Goal: Task Accomplishment & Management: Manage account settings

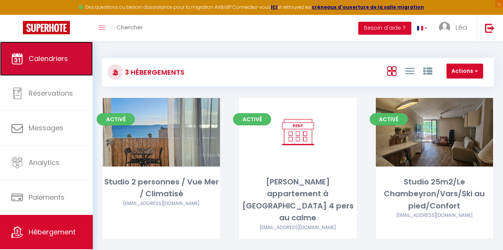
click at [65, 51] on link "Calendriers" at bounding box center [46, 59] width 93 height 34
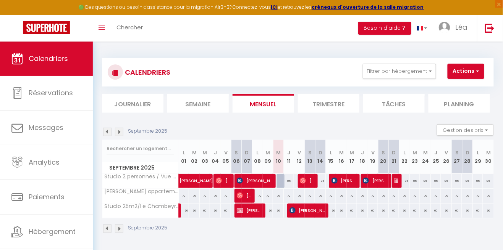
scroll to position [17, 0]
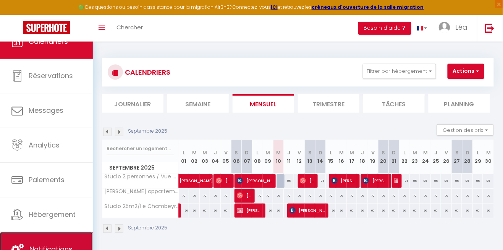
click at [57, 237] on link "Notifications" at bounding box center [46, 250] width 93 height 34
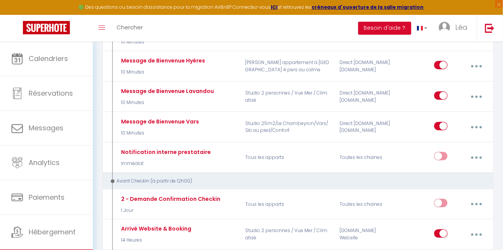
scroll to position [158, 0]
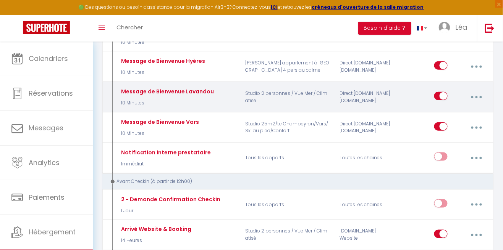
click at [481, 94] on button "button" at bounding box center [477, 97] width 20 height 15
click at [459, 109] on link "Editer" at bounding box center [456, 115] width 57 height 13
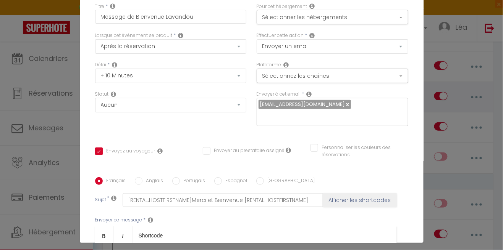
scroll to position [0, 0]
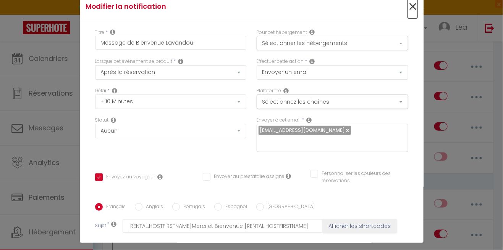
click at [409, 9] on span "×" at bounding box center [413, 6] width 10 height 23
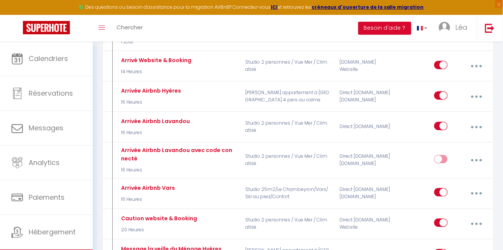
scroll to position [332, 0]
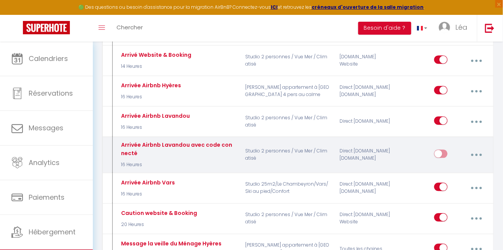
click at [477, 154] on icon "button" at bounding box center [476, 155] width 2 height 2
click at [443, 173] on link "Editer" at bounding box center [456, 173] width 57 height 13
type input "Arrivée Airbnb Lavandou avec code connecté"
select select "16 Heures"
checkbox input "true"
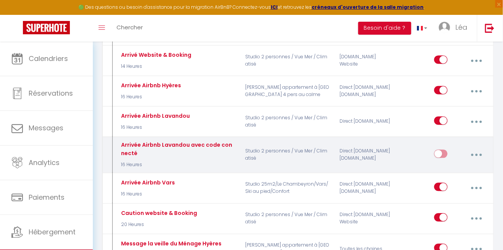
checkbox input "false"
type input "Instruction d'arrivée [RENTAL:NAME]"
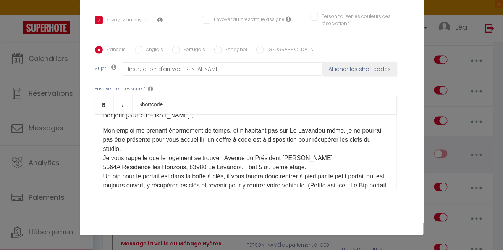
scroll to position [19, 0]
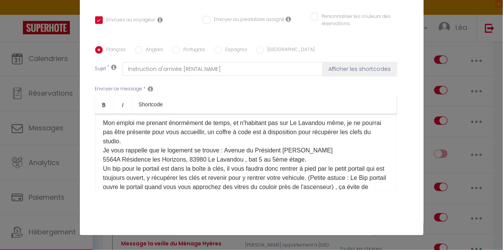
click at [235, 133] on p "Mon emploi me prenant énormément de temps, et n'habitant pas sur Le Lavandou mê…" at bounding box center [246, 174] width 286 height 110
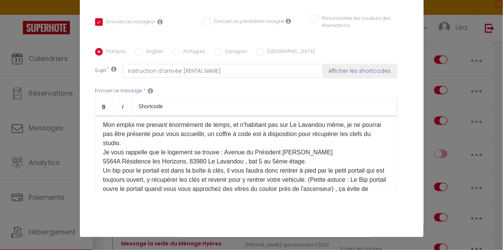
click at [237, 134] on p "Mon emploi me prenant énormément de temps, et n'habitant pas sur Le Lavandou mê…" at bounding box center [246, 176] width 286 height 110
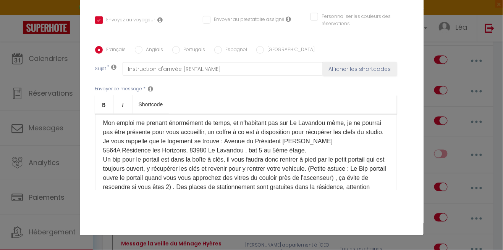
scroll to position [332, 0]
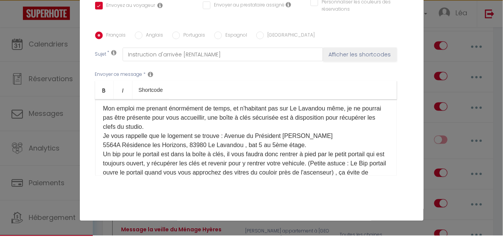
click at [370, 131] on p "Mon emploi me prenant énormément de temps, et n'habitant pas sur Le Lavandou mê…" at bounding box center [246, 174] width 286 height 110
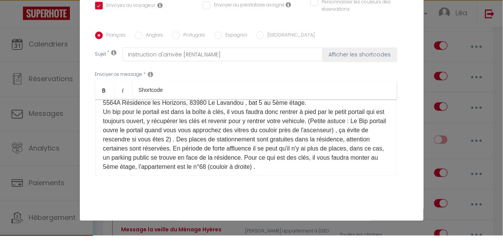
scroll to position [61, 0]
click at [329, 144] on p "Mon emploi me prenant énormément de temps, et n'habitant pas sur Le Lavandou mê…" at bounding box center [246, 132] width 286 height 110
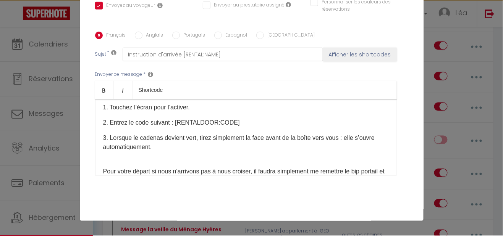
scroll to position [168, 0]
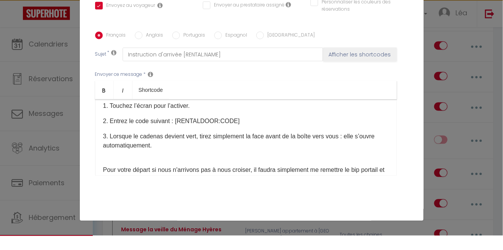
click at [214, 170] on div "Bonjour [GUEST:FIRST_NAME] ​, Mon emploi me prenant énormément de temps, et n'h…" at bounding box center [246, 152] width 302 height 76
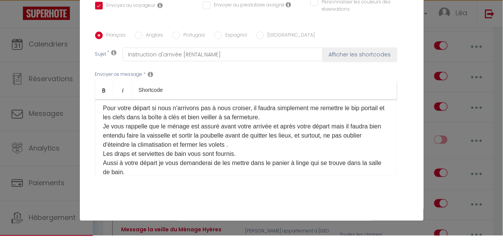
scroll to position [232, 0]
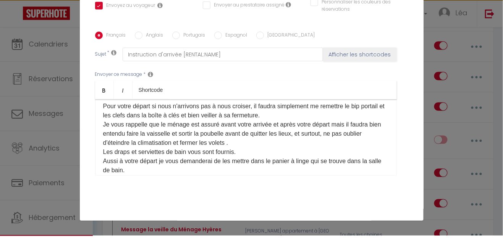
click at [245, 124] on p "Pour votre départ si nous n'arrivons pas à nous croiser, il faudra simplement m…" at bounding box center [246, 194] width 286 height 174
click at [298, 124] on p "Pour votre départ, il faudra simplement me remettre le bip portail et les clefs…" at bounding box center [246, 194] width 286 height 174
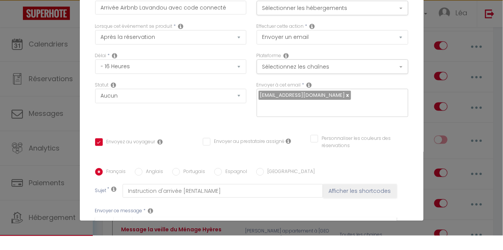
scroll to position [0, 0]
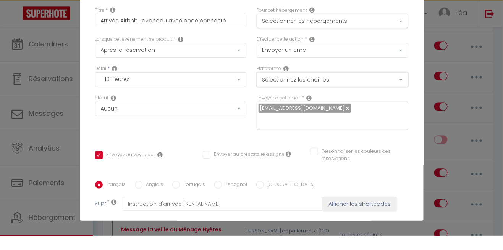
click at [371, 96] on button "Sélectionnez les chaînes" at bounding box center [333, 94] width 152 height 15
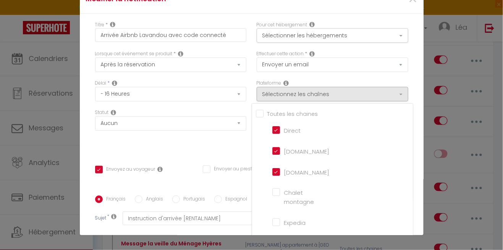
click at [229, 145] on div at bounding box center [251, 125] width 503 height 250
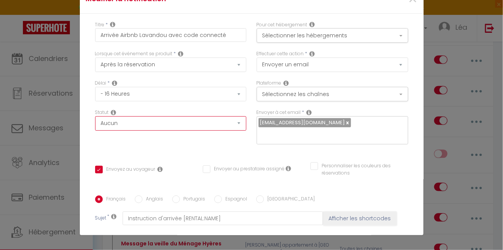
click at [231, 128] on select "Aucun Si la réservation est payée Si réservation non payée Si la caution a été …" at bounding box center [171, 123] width 152 height 15
click at [220, 152] on div "Statut Aucun Si la réservation est payée Si réservation non payée Si la caution…" at bounding box center [171, 130] width 162 height 43
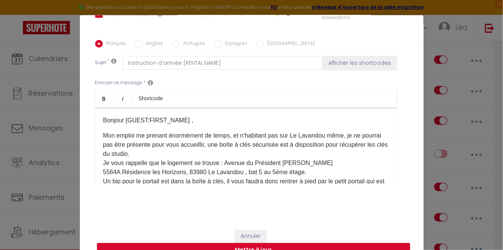
scroll to position [1, 0]
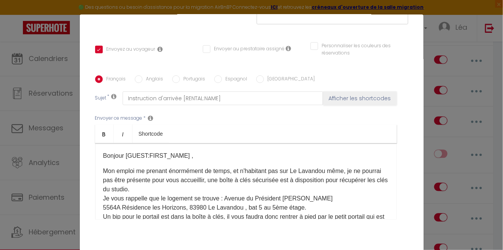
checkbox input "true"
checkbox input "false"
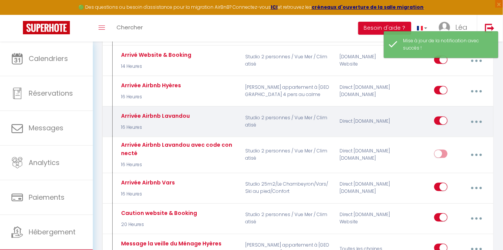
click at [476, 121] on icon "button" at bounding box center [476, 122] width 2 height 2
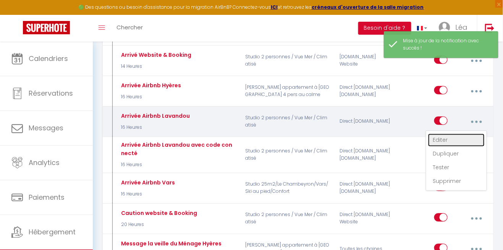
click at [446, 139] on link "Editer" at bounding box center [456, 140] width 57 height 13
type input "Arrivée Airbnb Lavandou"
select select "16 Heures"
select select
checkbox input "true"
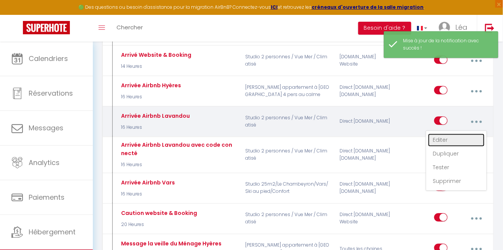
checkbox input "false"
radio input "true"
type input "Instruction d'arrivée [RENTAL:NAME]"
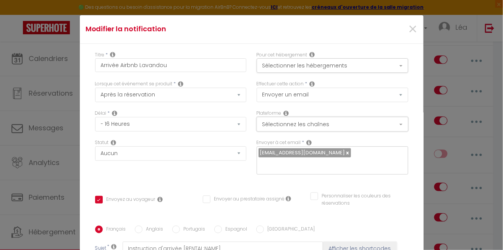
click at [396, 117] on button "Sélectionnez les chaînes" at bounding box center [333, 124] width 152 height 15
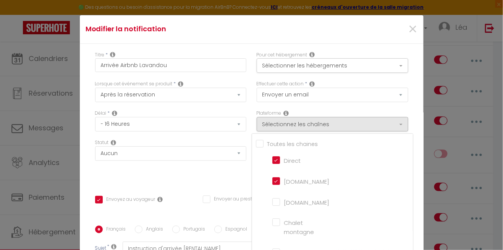
click at [410, 19] on div at bounding box center [251, 125] width 503 height 250
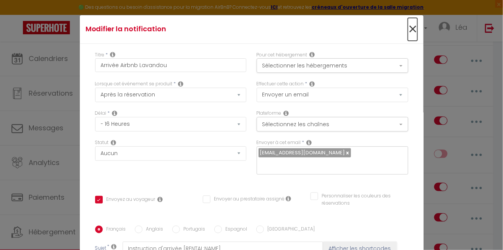
click at [414, 18] on span "×" at bounding box center [413, 29] width 10 height 23
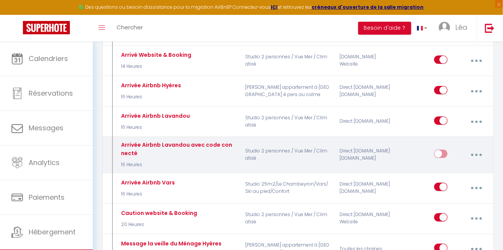
click at [443, 153] on input "checkbox" at bounding box center [440, 155] width 13 height 11
checkbox input "true"
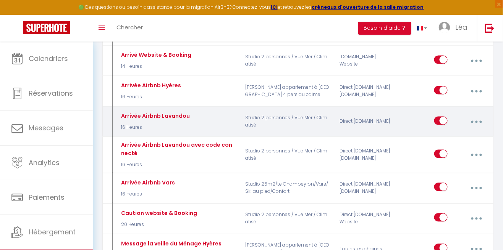
click at [480, 121] on button "button" at bounding box center [477, 122] width 20 height 15
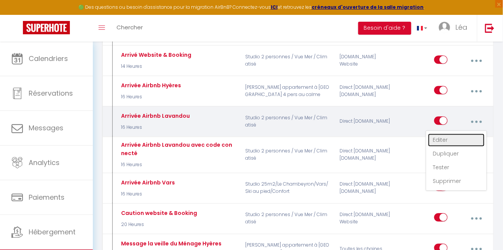
click at [443, 144] on link "Editer" at bounding box center [456, 140] width 57 height 13
checkbox input "true"
checkbox input "false"
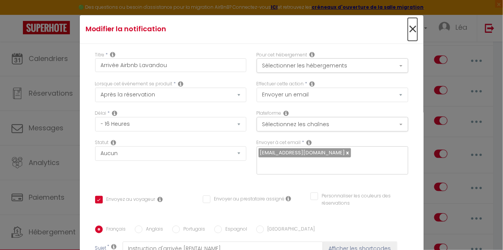
click at [408, 18] on span "×" at bounding box center [413, 29] width 10 height 23
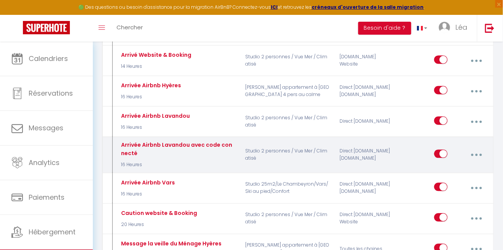
click at [440, 155] on input "checkbox" at bounding box center [440, 155] width 13 height 11
checkbox input "false"
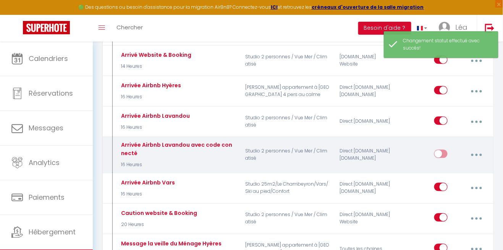
click at [482, 150] on button "button" at bounding box center [477, 155] width 20 height 15
click at [451, 174] on link "Editer" at bounding box center [456, 173] width 57 height 13
type input "Arrivée Airbnb Lavandou avec code connecté"
checkbox input "true"
checkbox input "false"
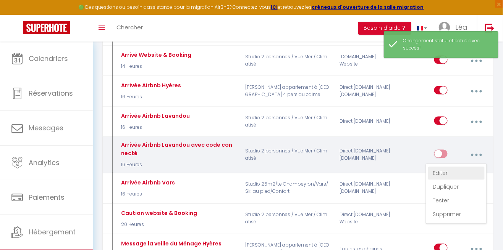
checkbox input "false"
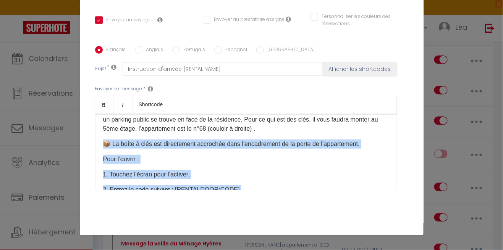
scroll to position [113, 0]
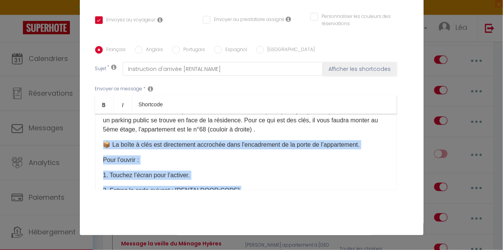
copy div "📦 La boîte à clés est directement accrochée dans l'encadrement de la porte de l…"
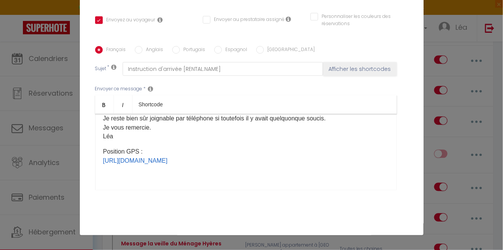
scroll to position [186, 0]
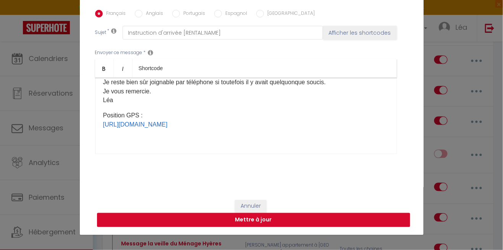
click at [305, 221] on button "Mettre à jour" at bounding box center [253, 220] width 313 height 15
checkbox input "true"
checkbox input "false"
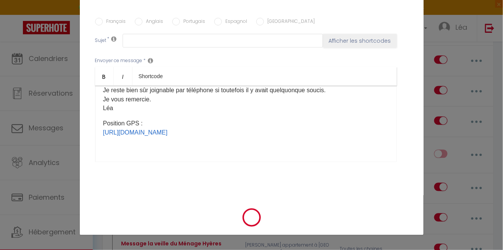
scroll to position [0, 0]
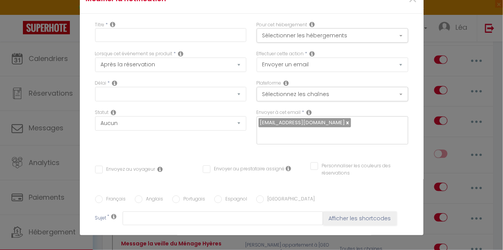
checkbox input "false"
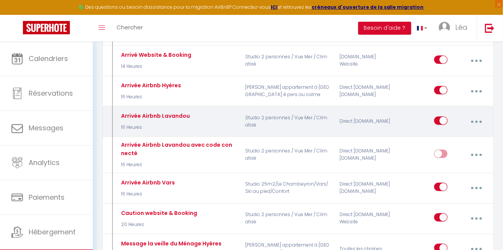
click at [471, 124] on button "button" at bounding box center [477, 122] width 20 height 15
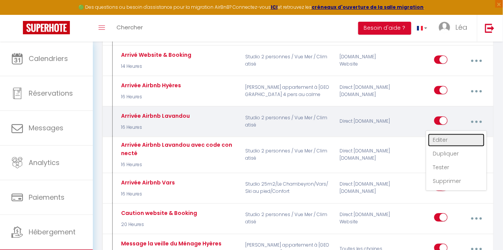
click at [456, 137] on link "Editer" at bounding box center [456, 140] width 57 height 13
type input "Arrivée Airbnb Lavandou"
select select "16 Heures"
select select
checkbox input "true"
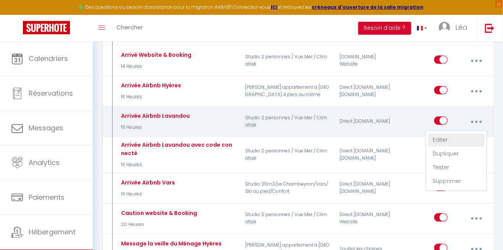
checkbox input "false"
radio input "true"
type input "Instruction d'arrivée [RENTAL:NAME]"
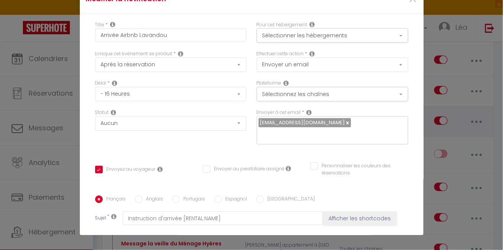
scroll to position [92, 0]
click at [179, 195] on p "Mon emploi me prenant énormément de temps, et n'habitant pas sur Le Lavandou mê…" at bounding box center [246, 254] width 286 height 119
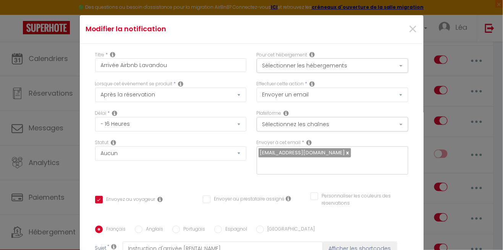
scroll to position [105, 0]
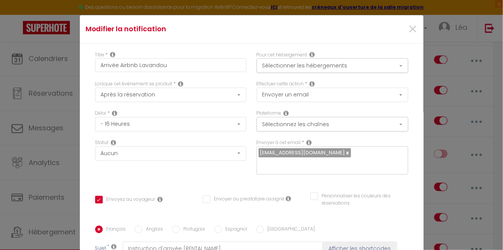
scroll to position [217, 0]
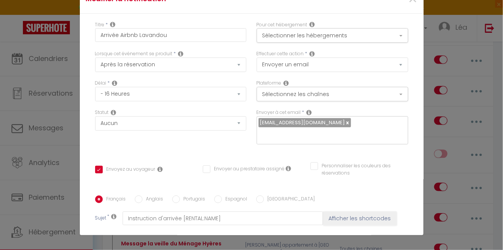
scroll to position [24, 0]
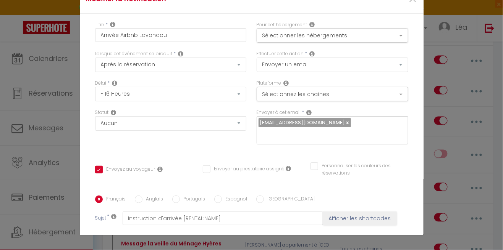
checkbox input "true"
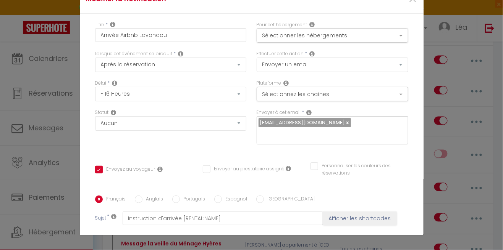
checkbox input "false"
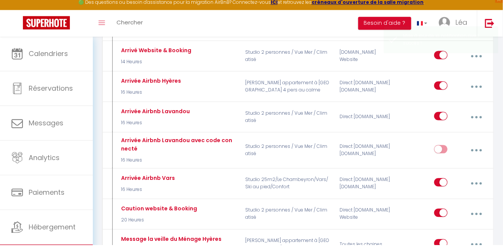
scroll to position [0, 0]
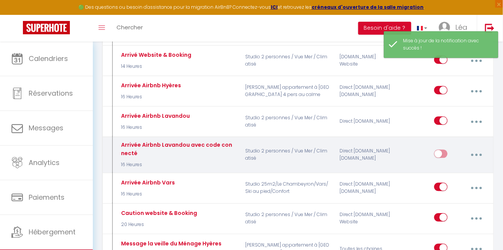
click at [473, 152] on button "button" at bounding box center [477, 155] width 20 height 15
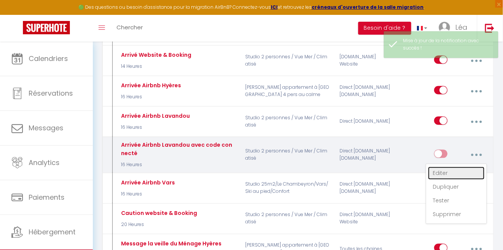
click at [456, 171] on link "Editer" at bounding box center [456, 173] width 57 height 13
type input "Arrivée Airbnb Lavandou avec code connecté"
select select "16 Heures"
select select
checkbox input "true"
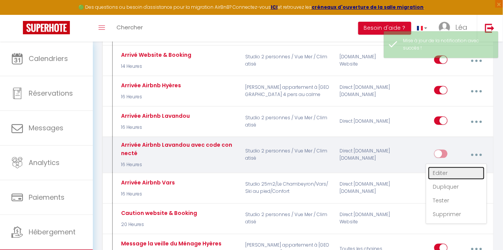
checkbox input "false"
radio input "true"
type input "Instruction d'arrivée [RENTAL:NAME]"
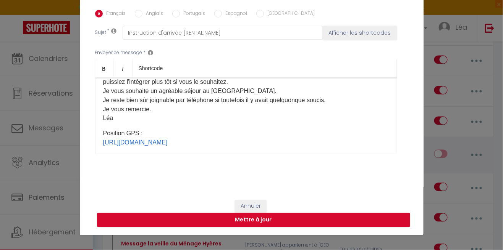
scroll to position [354, 0]
click at [363, 223] on button "Mettre à jour" at bounding box center [253, 220] width 313 height 15
checkbox input "true"
checkbox input "false"
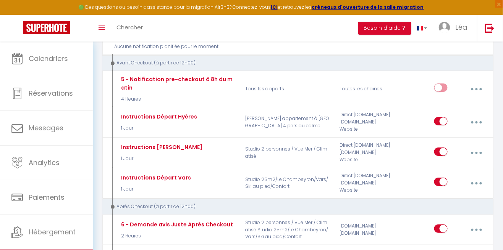
scroll to position [666, 0]
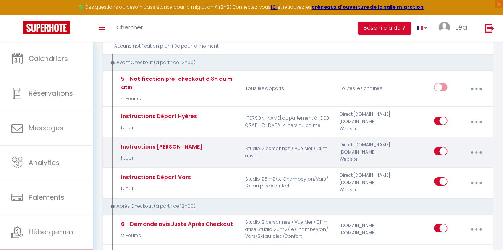
click at [481, 150] on button "button" at bounding box center [477, 152] width 20 height 15
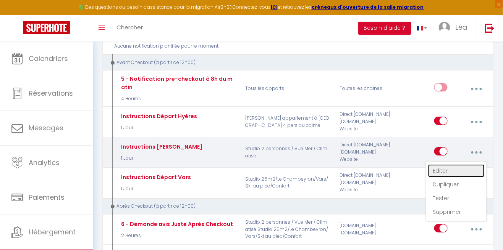
click at [453, 166] on link "Editer" at bounding box center [456, 171] width 57 height 13
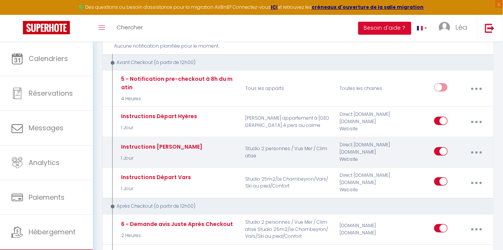
type input "Instructions [PERSON_NAME]"
select select "4"
select select "1 Jour"
select select
checkbox input "true"
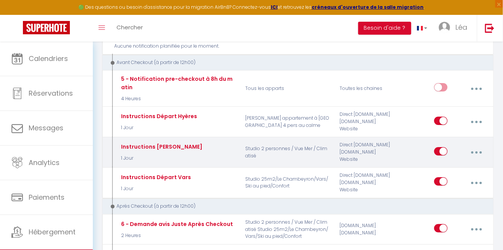
checkbox input "false"
radio input "true"
type input "Instructions de départ [RENTAL:NAME]"
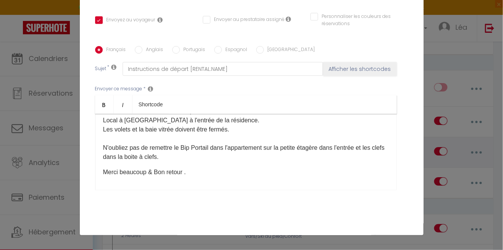
scroll to position [98, 0]
click at [175, 163] on div "Bonjour [GUEST:FIRST_NAME]​ , J’espère que vous avez passé un excellent séjour …" at bounding box center [246, 152] width 302 height 76
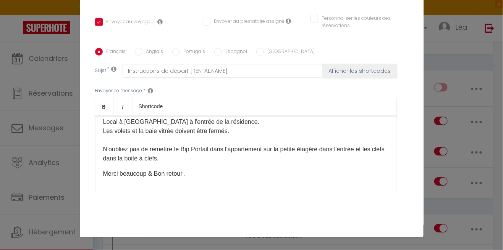
click at [172, 162] on p "La vaisselle doit être faite et les poubelles sorties. Local à [GEOGRAPHIC_DATA…" at bounding box center [246, 135] width 286 height 55
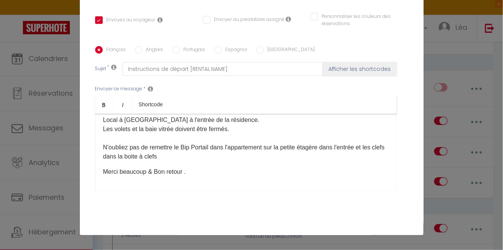
scroll to position [666, 0]
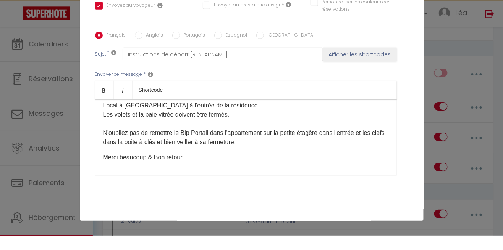
click at [378, 148] on p "La vaisselle doit être faite et les poubelles sorties. Local à [GEOGRAPHIC_DATA…" at bounding box center [246, 134] width 286 height 55
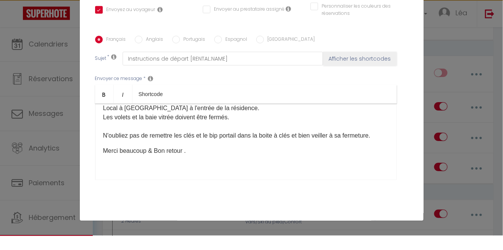
scroll to position [186, 0]
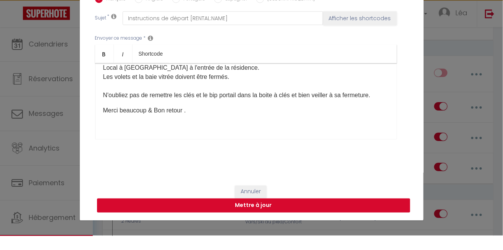
click at [348, 222] on button "Mettre à jour" at bounding box center [253, 220] width 313 height 15
checkbox input "true"
checkbox input "false"
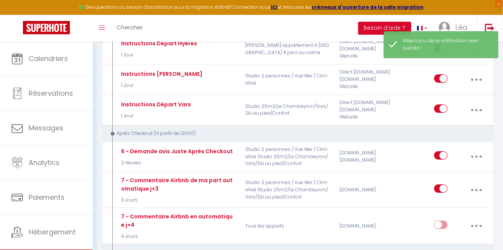
scroll to position [739, 0]
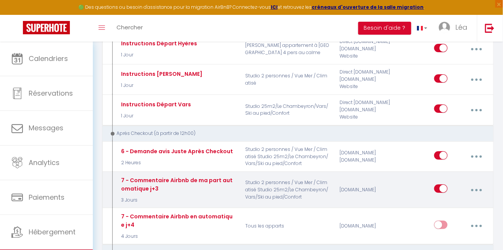
click at [480, 185] on button "button" at bounding box center [477, 190] width 20 height 15
click at [441, 204] on link "Editer" at bounding box center [456, 208] width 57 height 13
type input "7 - Commentaire Airbnb de ma part automatique j+3"
select select "5"
select select "review"
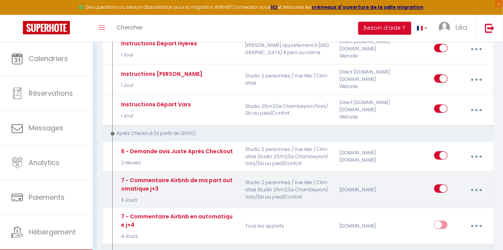
select select "3 Jours"
select select
checkbox input "false"
radio input "true"
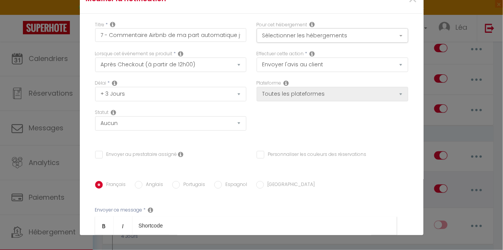
scroll to position [30, 0]
click at [400, 33] on button "Sélectionner les hébergements" at bounding box center [333, 35] width 152 height 15
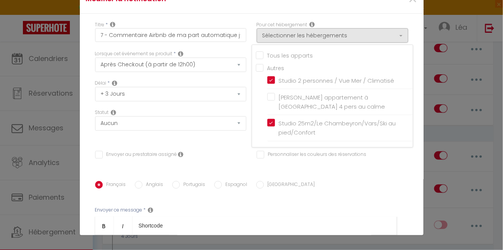
click at [400, 40] on div at bounding box center [251, 125] width 503 height 250
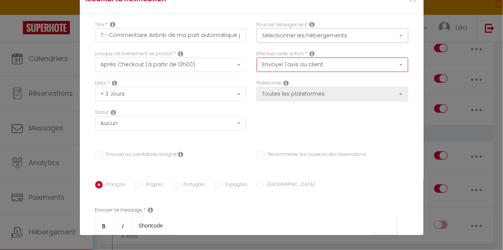
click at [397, 68] on select "Envoyer un email Envoyer un SMS Envoyer une notification push Envoyer l'avis au…" at bounding box center [333, 65] width 152 height 15
click at [379, 183] on div "Français Anglais Portugais Espagnol [GEOGRAPHIC_DATA]" at bounding box center [251, 185] width 313 height 8
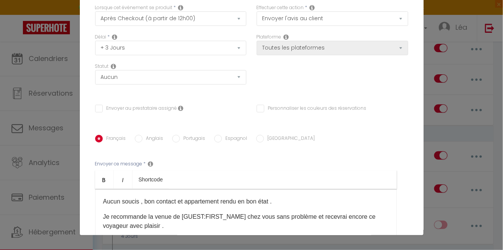
scroll to position [158, 0]
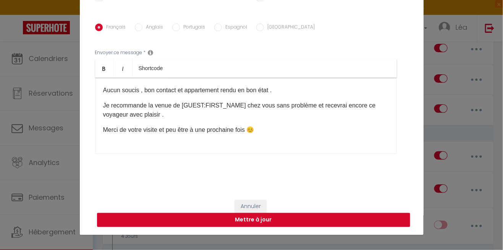
click at [347, 217] on button "Mettre à jour" at bounding box center [253, 220] width 313 height 15
checkbox input "false"
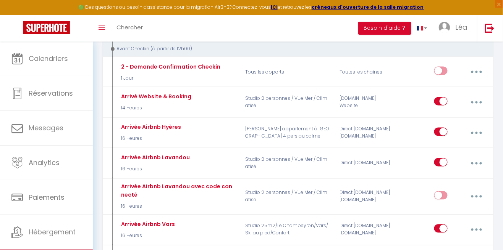
scroll to position [291, 0]
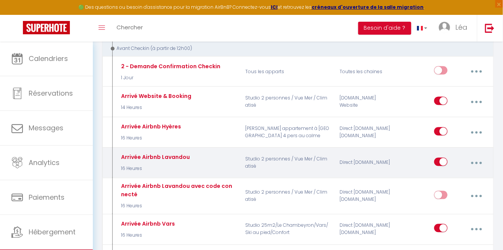
click at [479, 162] on button "button" at bounding box center [477, 163] width 20 height 15
click at [452, 172] on div "Editer Dupliquer Tester Supprimer" at bounding box center [456, 202] width 61 height 60
click at [483, 159] on button "button" at bounding box center [477, 163] width 20 height 15
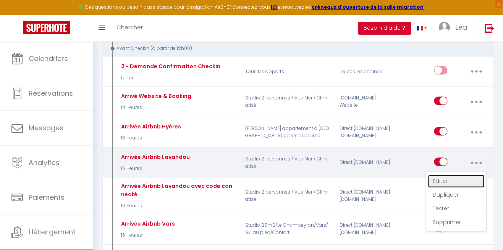
click at [452, 180] on link "Editer" at bounding box center [456, 181] width 57 height 13
type input "Arrivée Airbnb Lavandou"
select select "16 Heures"
select select
checkbox input "true"
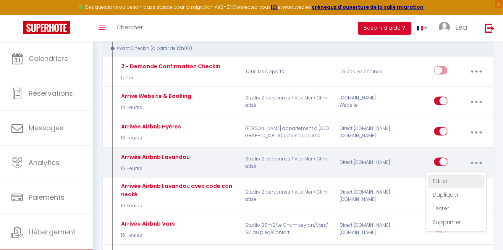
checkbox input "false"
radio input "true"
type input "Instruction d'arrivée [RENTAL:NAME]"
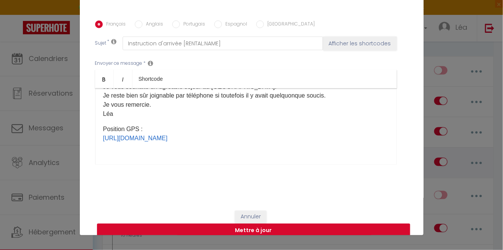
scroll to position [186, 0]
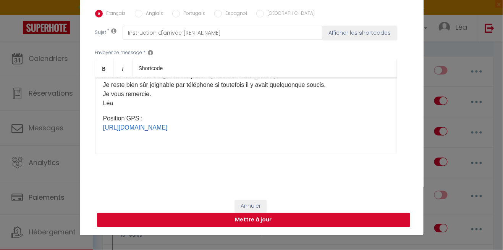
click at [346, 221] on button "Mettre à jour" at bounding box center [253, 220] width 313 height 15
checkbox input "true"
checkbox input "false"
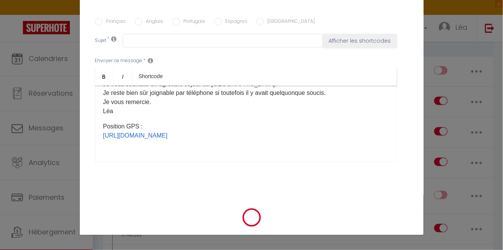
scroll to position [0, 0]
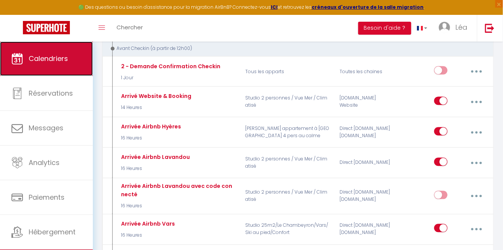
click at [47, 63] on span "Calendriers" at bounding box center [48, 59] width 39 height 10
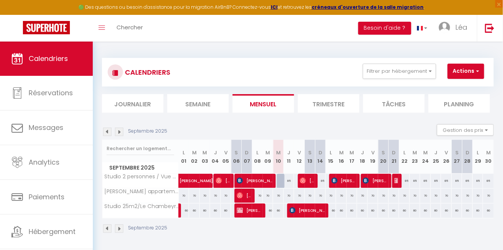
click at [330, 102] on li "Trimestre" at bounding box center [328, 103] width 61 height 19
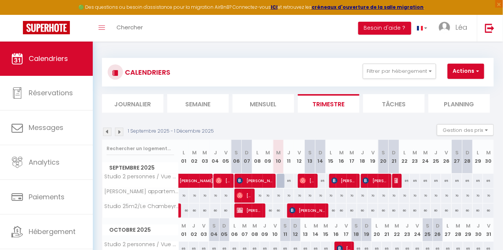
click at [105, 131] on img at bounding box center [107, 132] width 8 height 8
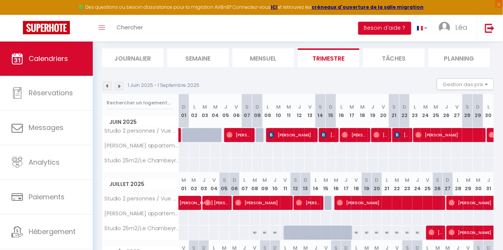
click at [121, 86] on img at bounding box center [119, 86] width 8 height 8
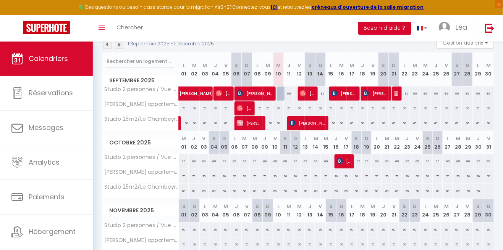
scroll to position [90, 0]
